Goal: Task Accomplishment & Management: Manage account settings

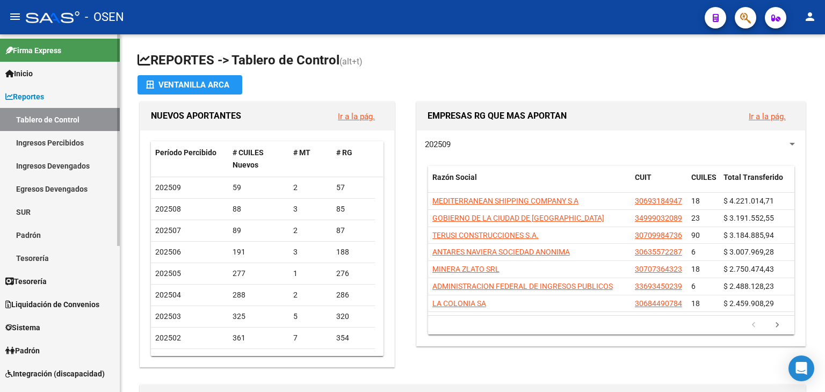
click at [42, 280] on span "Tesorería" at bounding box center [25, 282] width 41 height 12
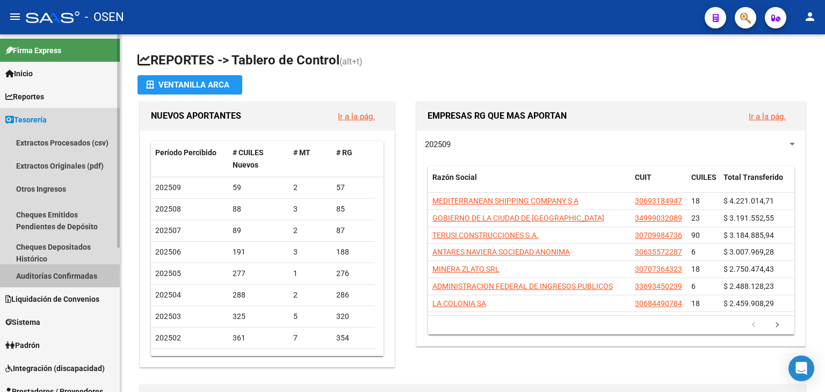
click at [64, 277] on link "Auditorías Confirmadas" at bounding box center [60, 275] width 120 height 23
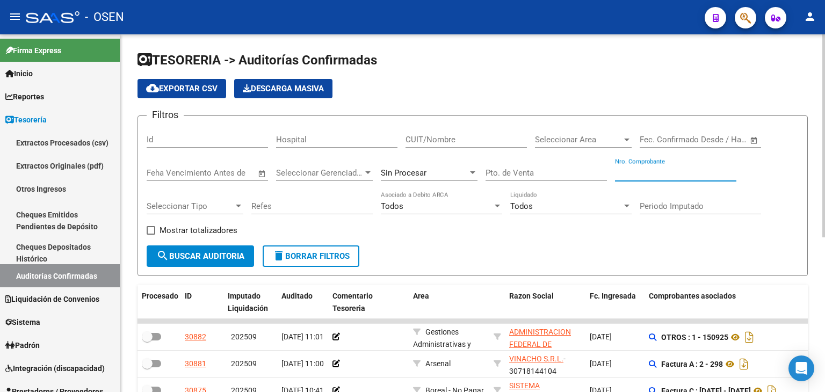
click at [625, 172] on input "Nro. Comprobante" at bounding box center [675, 173] width 121 height 10
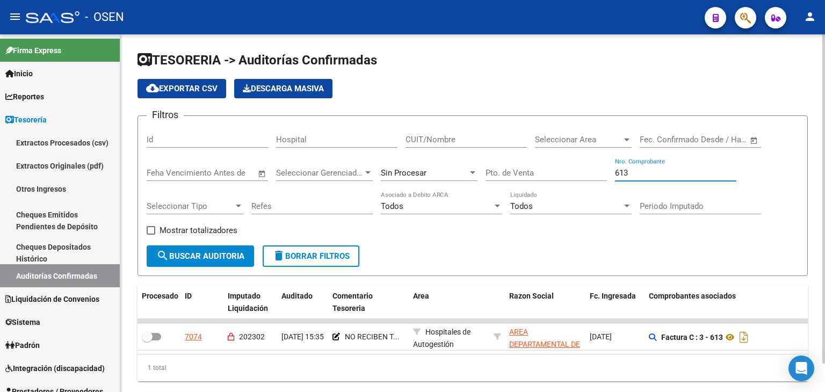
type input "613"
click at [464, 170] on div "Sin Procesar" at bounding box center [424, 173] width 87 height 10
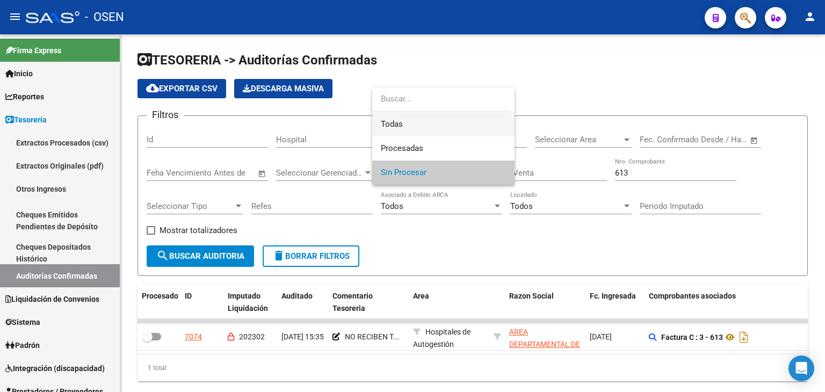
click at [429, 131] on span "Todas" at bounding box center [443, 124] width 125 height 24
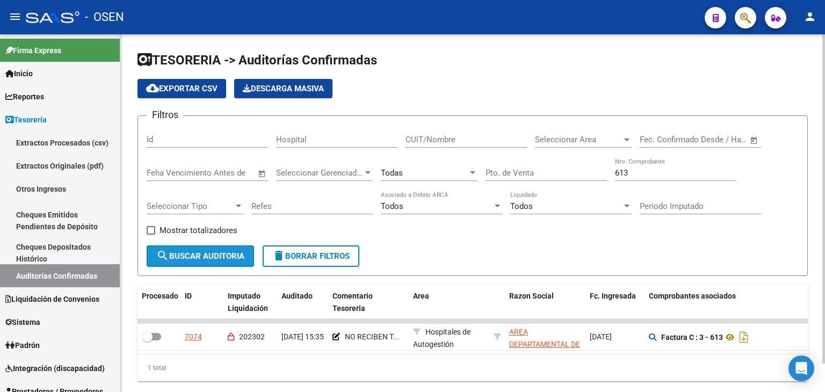
click at [206, 264] on button "search Buscar Auditoria" at bounding box center [200, 256] width 107 height 21
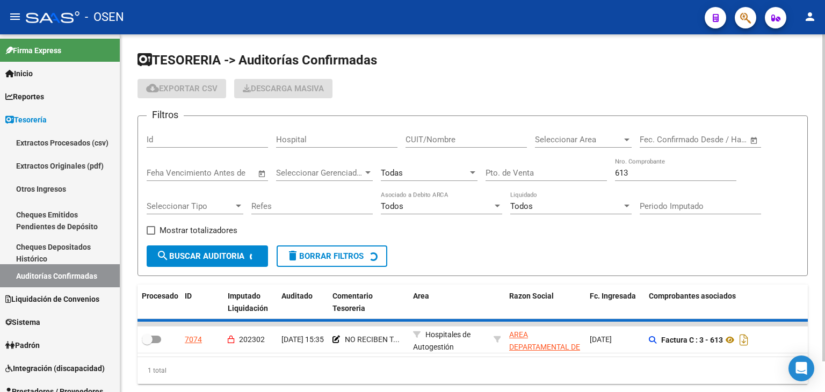
checkbox input "true"
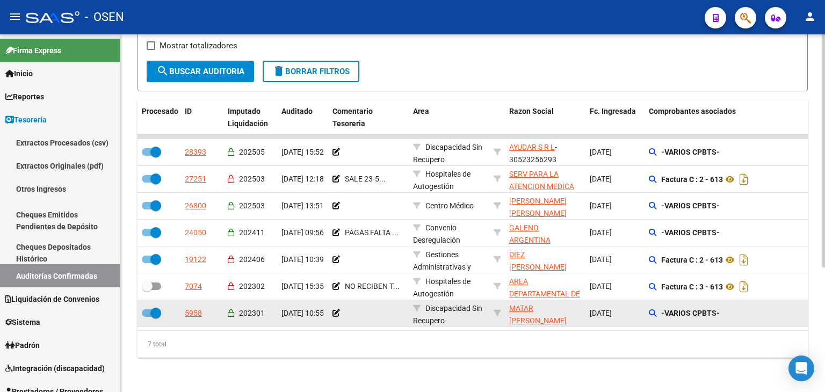
scroll to position [191, 0]
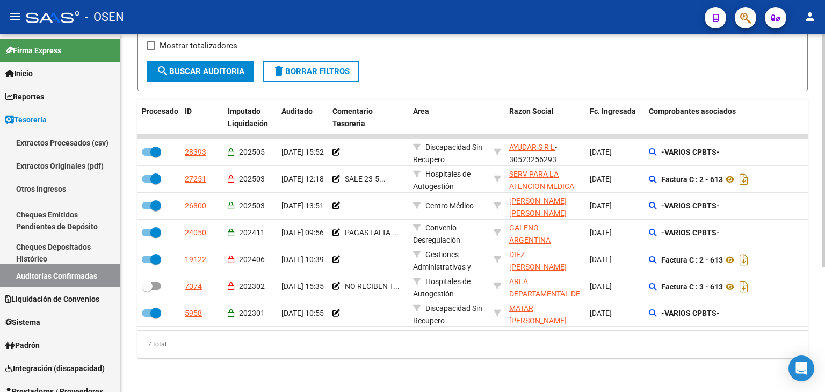
drag, startPoint x: 507, startPoint y: 258, endPoint x: 492, endPoint y: 329, distance: 72.6
click at [49, 363] on span "Integración (discapacidad)" at bounding box center [54, 369] width 99 height 12
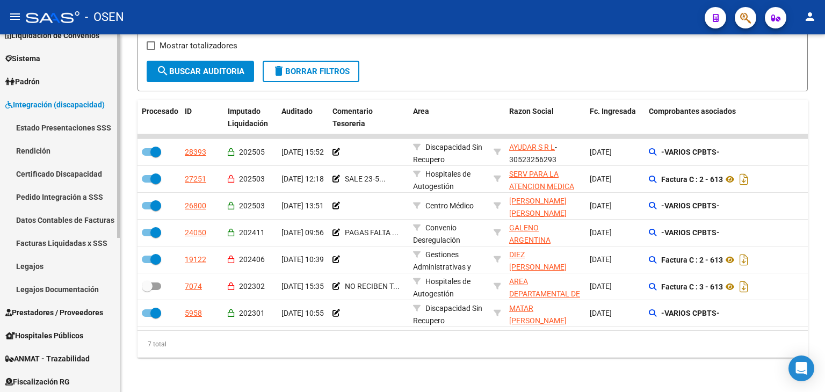
scroll to position [129, 0]
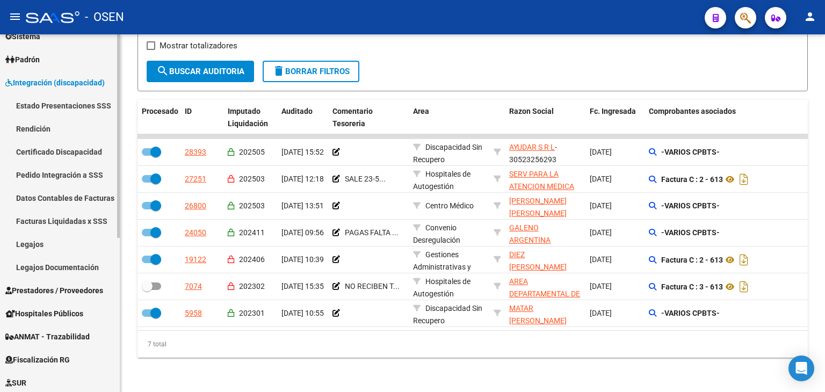
click at [120, 261] on mat-sidenav "Firma Express Inicio Calendario SSS Instructivos Contacto OS Reportes Tablero d…" at bounding box center [60, 213] width 120 height 358
click at [61, 288] on span "Prestadores / Proveedores" at bounding box center [54, 291] width 98 height 12
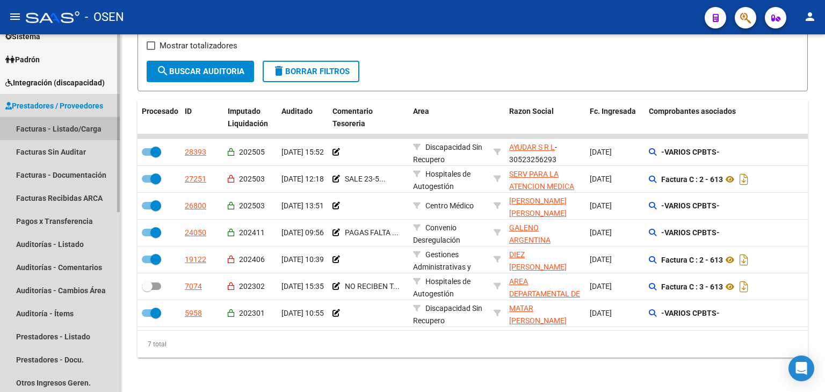
click at [62, 129] on link "Facturas - Listado/Carga" at bounding box center [60, 128] width 120 height 23
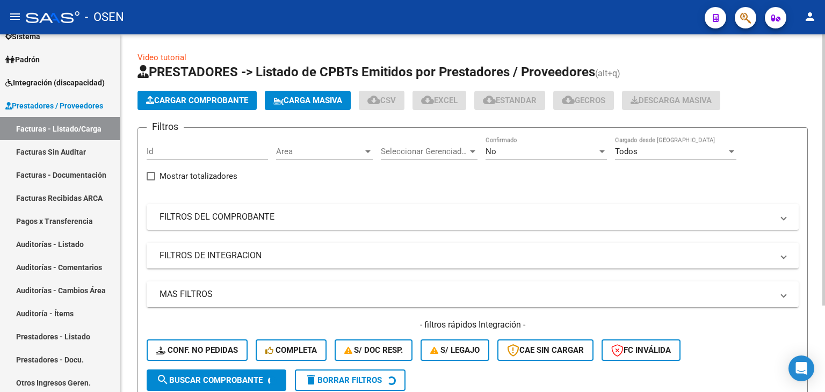
click at [507, 212] on mat-panel-title "FILTROS DEL COMPROBANTE" at bounding box center [467, 217] width 614 height 12
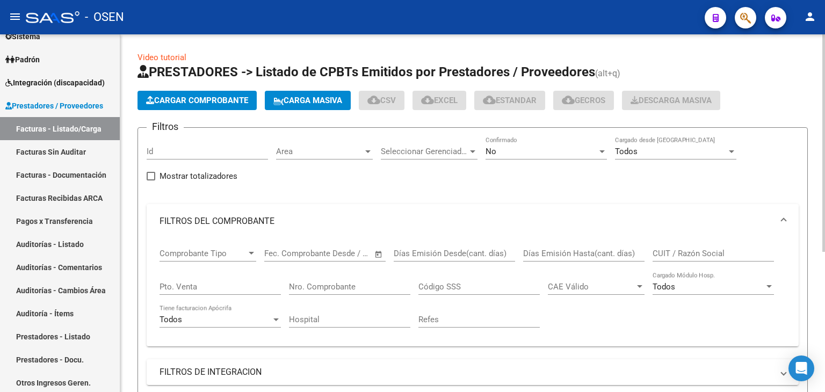
click at [503, 151] on div "No" at bounding box center [542, 152] width 112 height 10
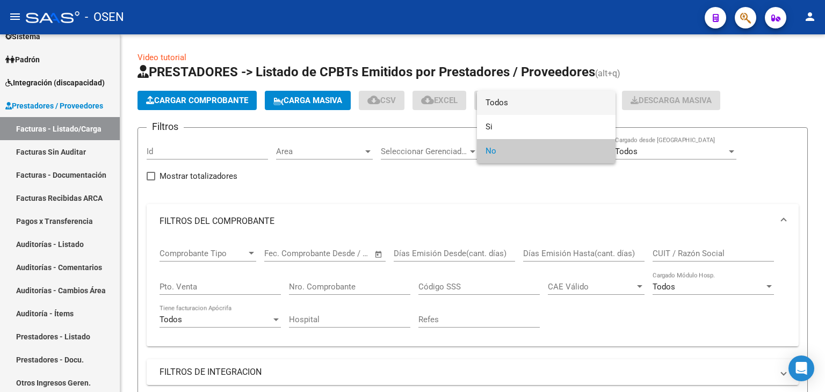
click at [507, 106] on span "Todos" at bounding box center [546, 103] width 121 height 24
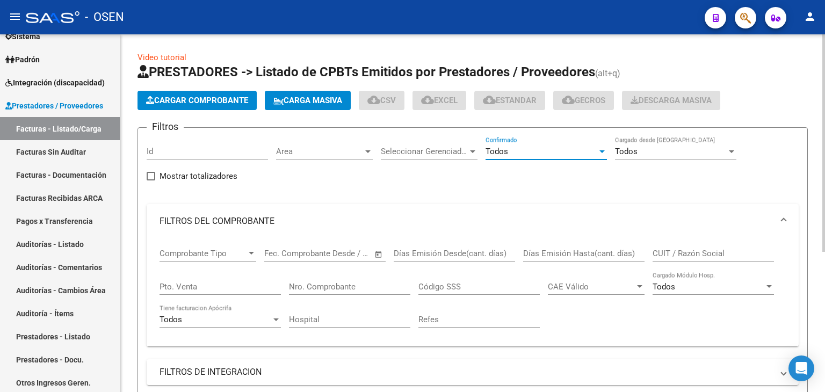
click at [663, 252] on input "CUIT / Razón Social" at bounding box center [713, 254] width 121 height 10
click at [345, 279] on div "Nro. Comprobante" at bounding box center [349, 283] width 121 height 23
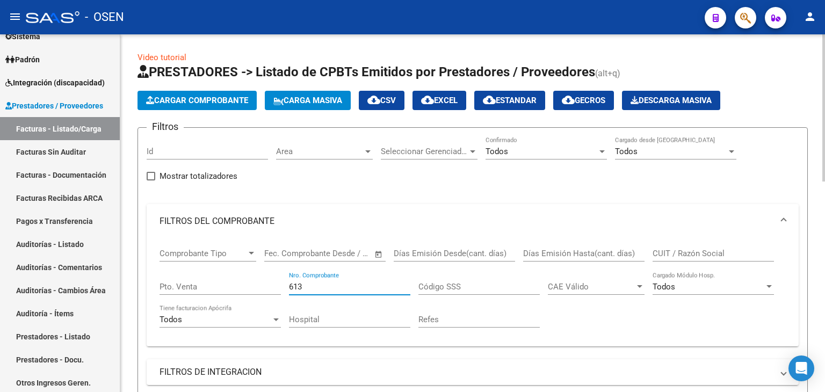
type input "613"
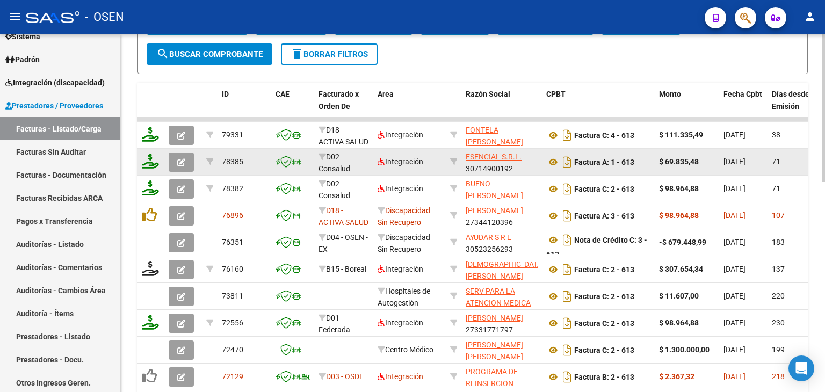
drag, startPoint x: 419, startPoint y: 187, endPoint x: 427, endPoint y: 172, distance: 16.3
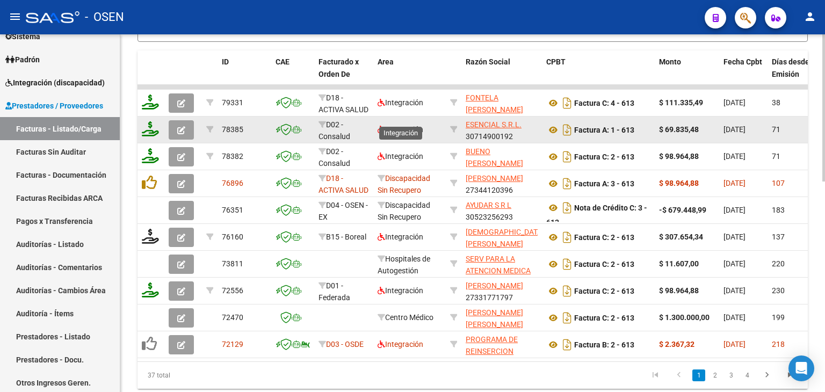
scroll to position [512, 0]
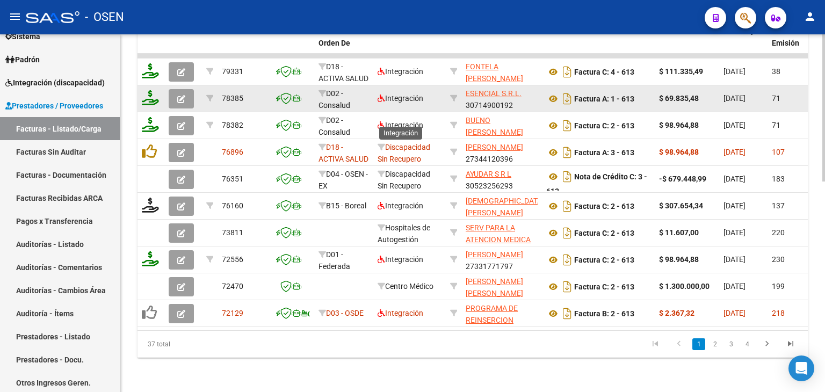
drag, startPoint x: 421, startPoint y: 68, endPoint x: 422, endPoint y: 119, distance: 51.0
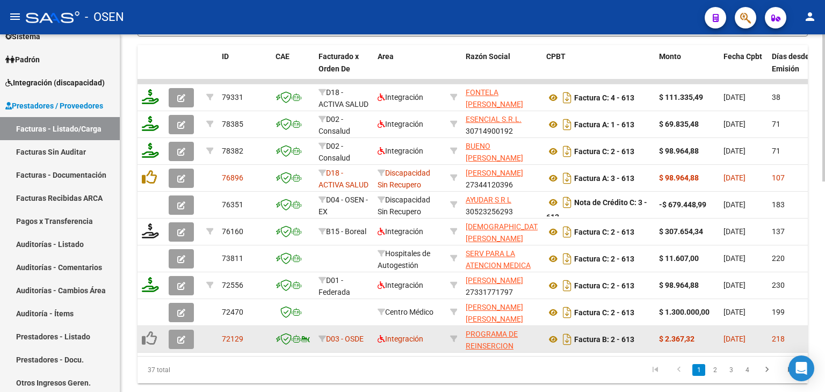
drag, startPoint x: 270, startPoint y: 349, endPoint x: 279, endPoint y: 369, distance: 21.9
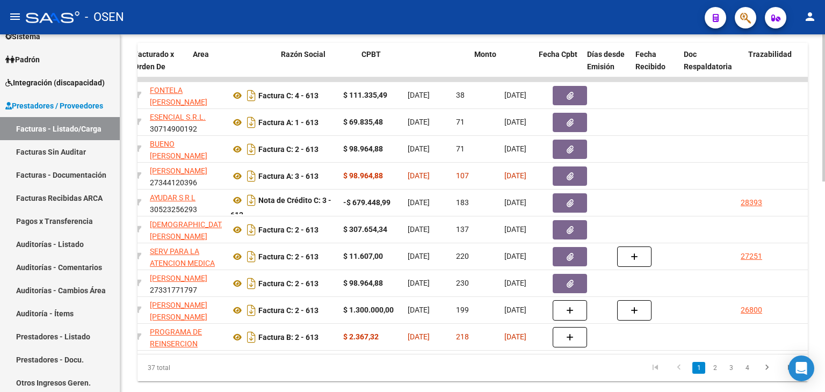
scroll to position [0, 0]
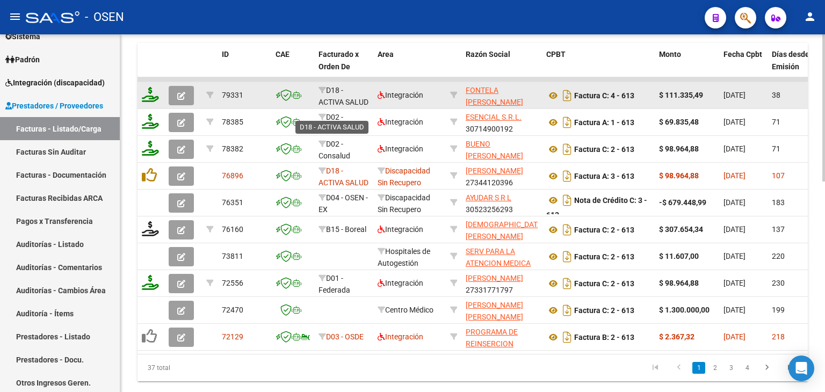
click at [338, 99] on span "D18 - ACTIVA SALUD" at bounding box center [344, 96] width 50 height 21
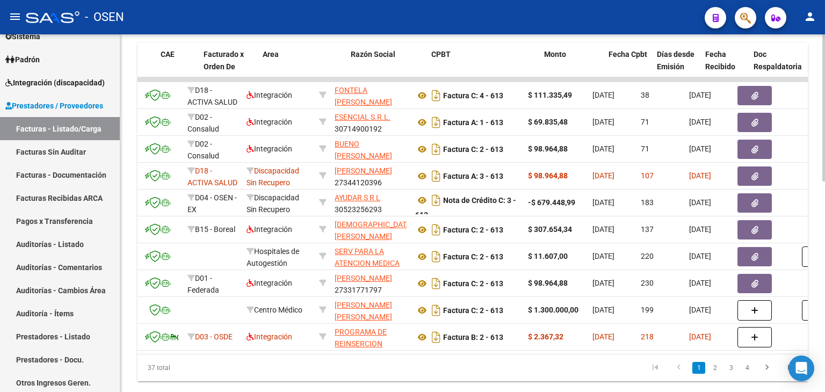
scroll to position [0, 115]
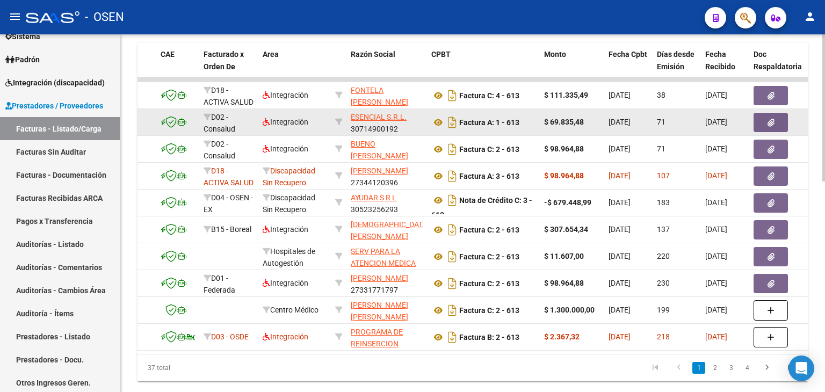
click at [768, 118] on span "button" at bounding box center [771, 123] width 7 height 10
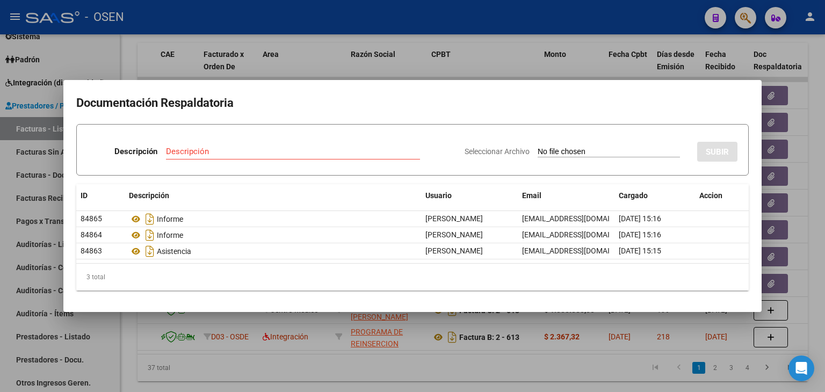
click at [481, 375] on div at bounding box center [412, 196] width 825 height 392
